Goal: Task Accomplishment & Management: Use online tool/utility

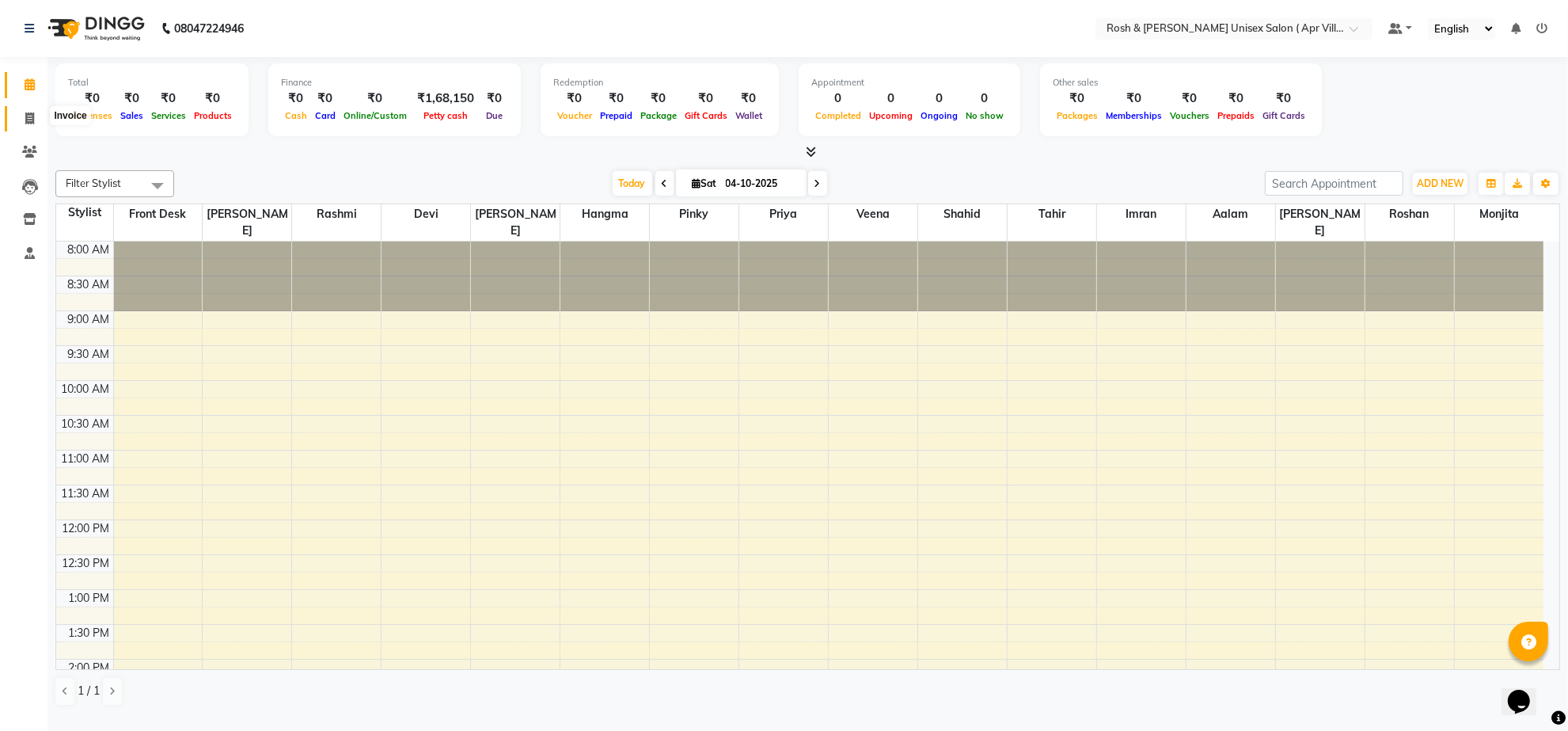
click at [26, 116] on icon at bounding box center [29, 118] width 8 height 12
select select "service"
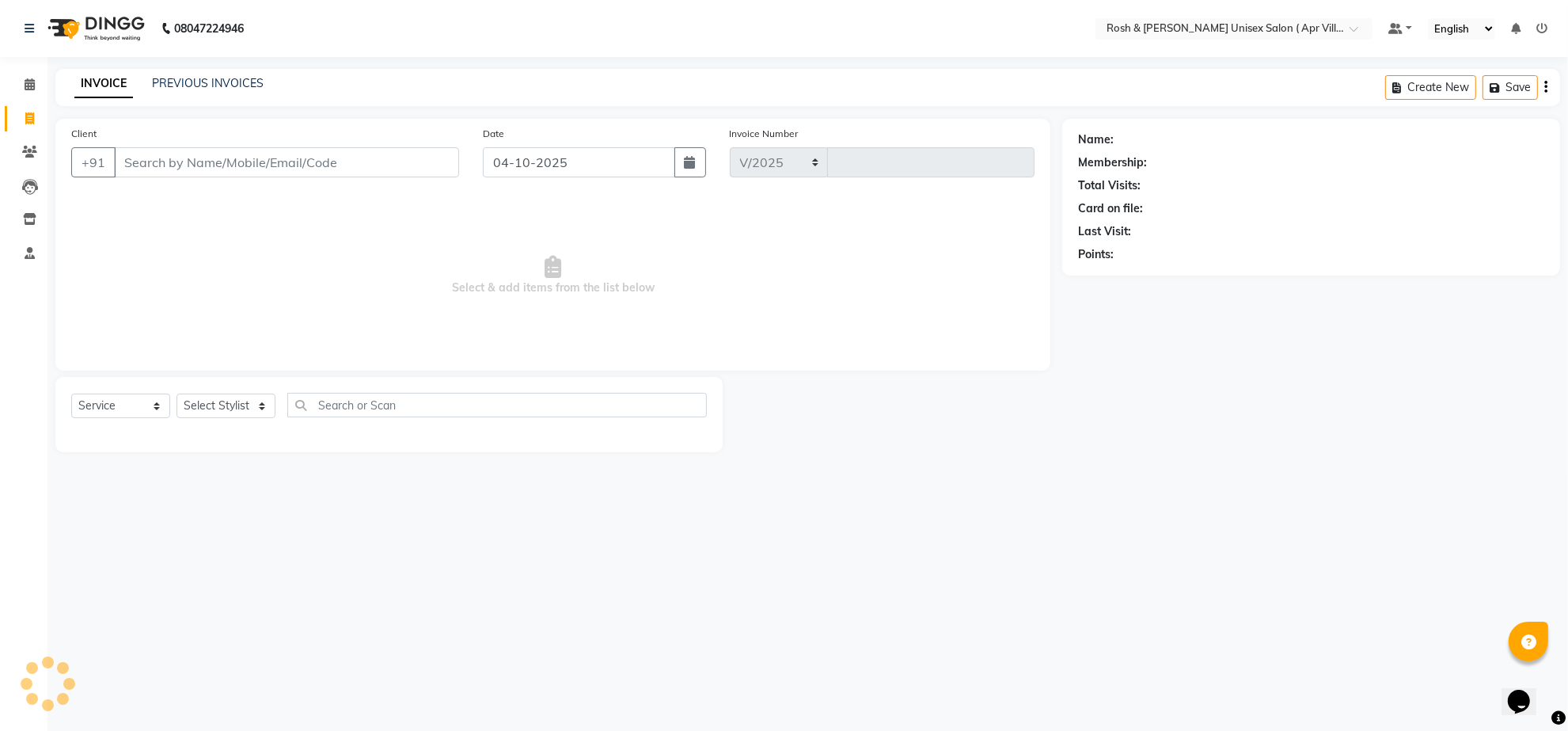
select select "8955"
type input "1079"
